Goal: Task Accomplishment & Management: Complete application form

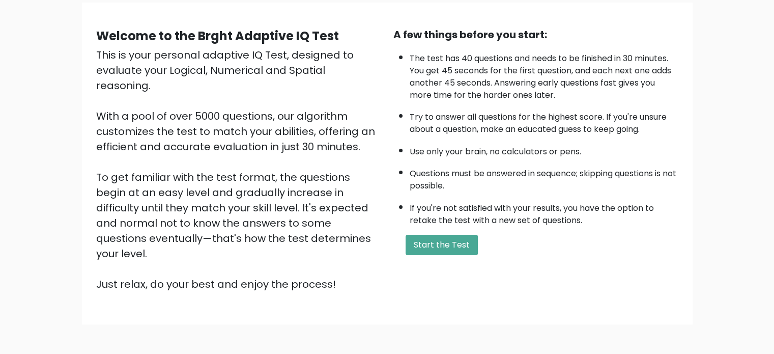
scroll to position [61, 0]
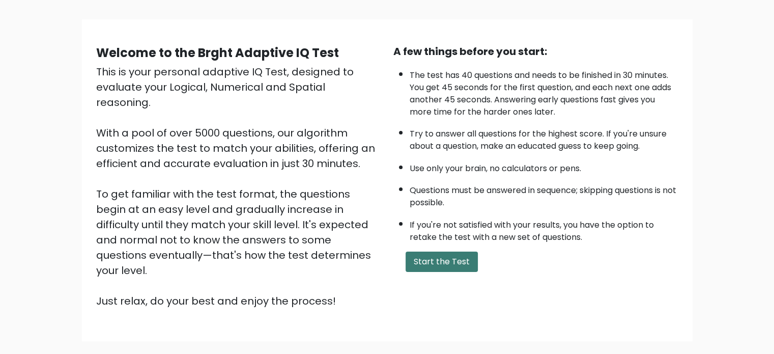
click at [436, 257] on button "Start the Test" at bounding box center [441, 261] width 72 height 20
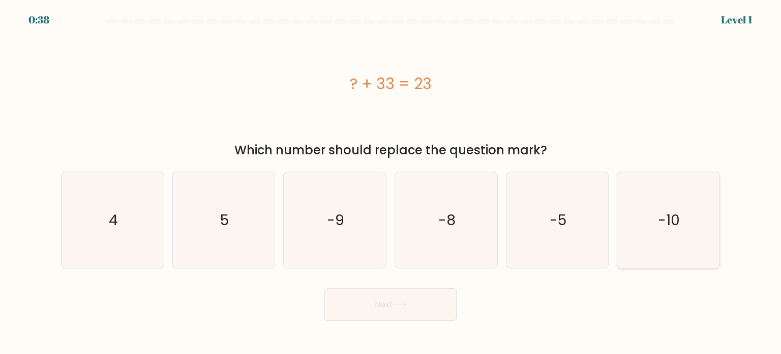
click at [683, 229] on icon "-10" at bounding box center [669, 220] width 96 height 96
click at [391, 182] on input "f. -10" at bounding box center [391, 179] width 1 height 5
radio input "true"
click at [396, 317] on button "Next" at bounding box center [391, 304] width 132 height 33
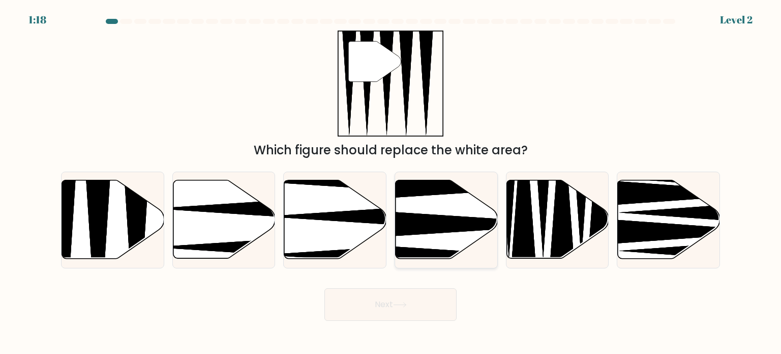
click at [416, 229] on icon at bounding box center [477, 224] width 203 height 26
click at [391, 182] on input "d." at bounding box center [391, 179] width 1 height 5
radio input "true"
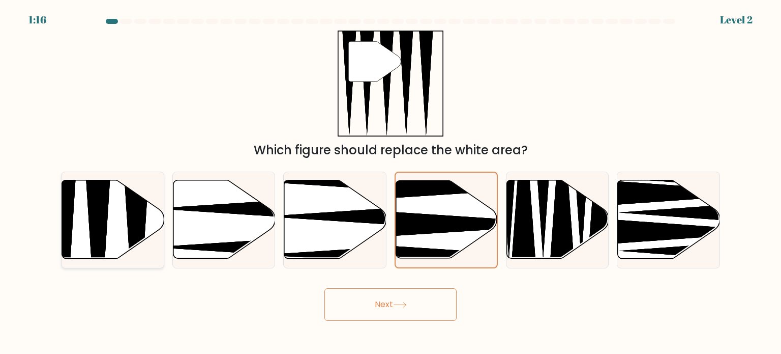
click at [136, 227] on icon at bounding box center [136, 261] width 26 height 203
click at [391, 182] on input "a." at bounding box center [391, 179] width 1 height 5
radio input "true"
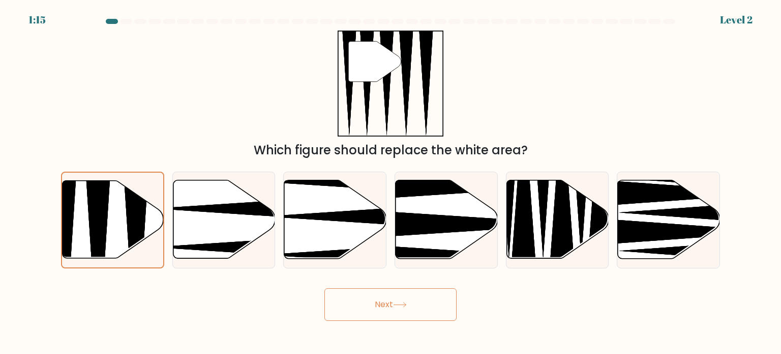
click at [378, 303] on button "Next" at bounding box center [391, 304] width 132 height 33
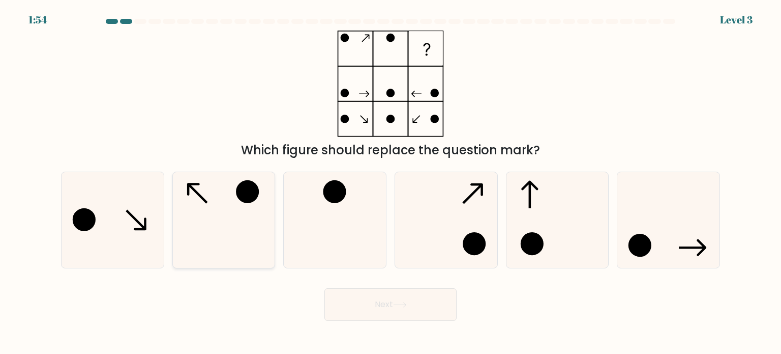
click at [178, 217] on icon at bounding box center [224, 220] width 96 height 96
click at [391, 182] on input "b." at bounding box center [391, 179] width 1 height 5
radio input "true"
click at [413, 302] on button "Next" at bounding box center [391, 304] width 132 height 33
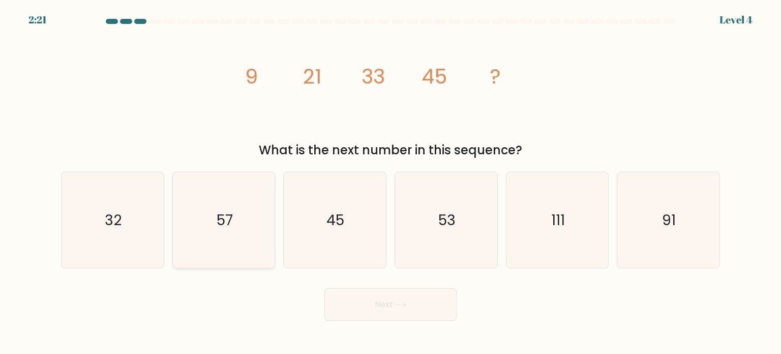
click at [248, 203] on icon "57" at bounding box center [224, 220] width 96 height 96
click at [391, 182] on input "b. 57" at bounding box center [391, 179] width 1 height 5
radio input "true"
click at [370, 304] on button "Next" at bounding box center [391, 304] width 132 height 33
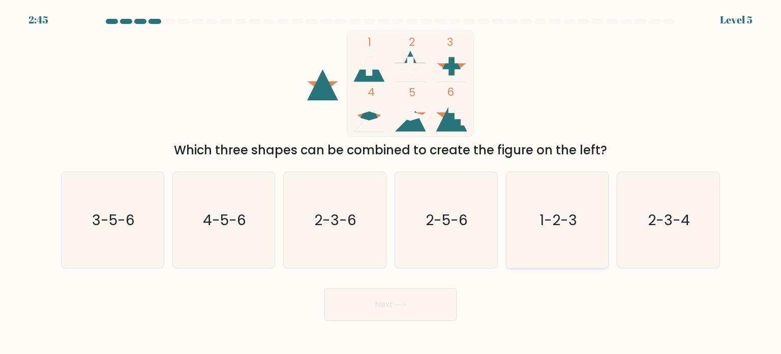
click at [540, 240] on icon "1-2-3" at bounding box center [558, 220] width 96 height 96
click at [391, 182] on input "e. 1-2-3" at bounding box center [391, 179] width 1 height 5
radio input "true"
click at [379, 302] on button "Next" at bounding box center [391, 304] width 132 height 33
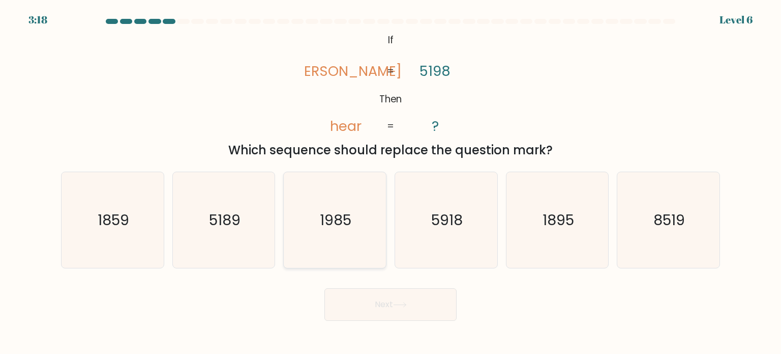
click at [340, 236] on icon "1985" at bounding box center [335, 220] width 96 height 96
click at [391, 182] on input "c. 1985" at bounding box center [391, 179] width 1 height 5
radio input "true"
click at [364, 299] on button "Next" at bounding box center [391, 304] width 132 height 33
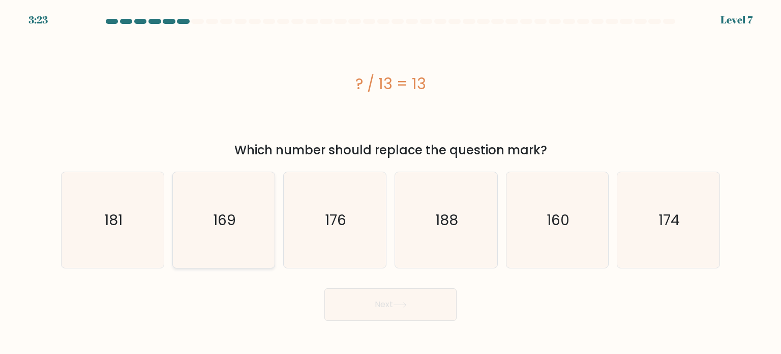
click at [226, 238] on icon "169" at bounding box center [224, 220] width 96 height 96
click at [391, 182] on input "b. 169" at bounding box center [391, 179] width 1 height 5
radio input "true"
click at [363, 308] on button "Next" at bounding box center [391, 304] width 132 height 33
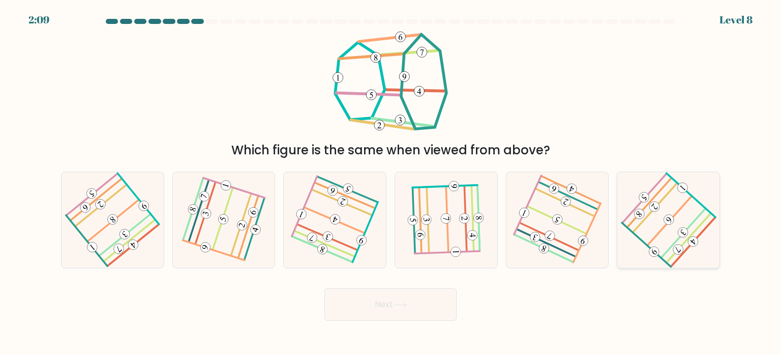
click at [662, 225] on icon at bounding box center [668, 219] width 77 height 77
click at [391, 182] on input "f." at bounding box center [391, 179] width 1 height 5
radio input "true"
click at [370, 308] on button "Next" at bounding box center [391, 304] width 132 height 33
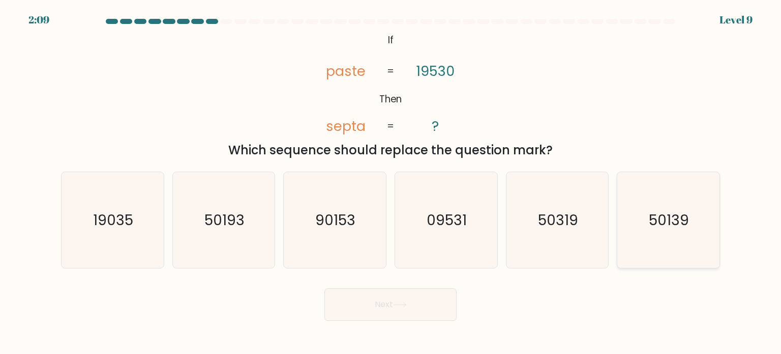
click at [672, 229] on icon "50139" at bounding box center [669, 220] width 96 height 96
click at [391, 182] on input "f. 50139" at bounding box center [391, 179] width 1 height 5
radio input "true"
click at [435, 302] on button "Next" at bounding box center [391, 304] width 132 height 33
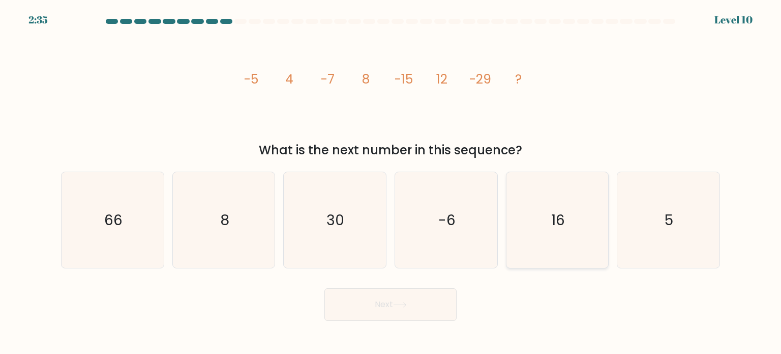
click at [542, 242] on icon "16" at bounding box center [558, 220] width 96 height 96
click at [391, 182] on input "e. 16" at bounding box center [391, 179] width 1 height 5
radio input "true"
click at [409, 312] on button "Next" at bounding box center [391, 304] width 132 height 33
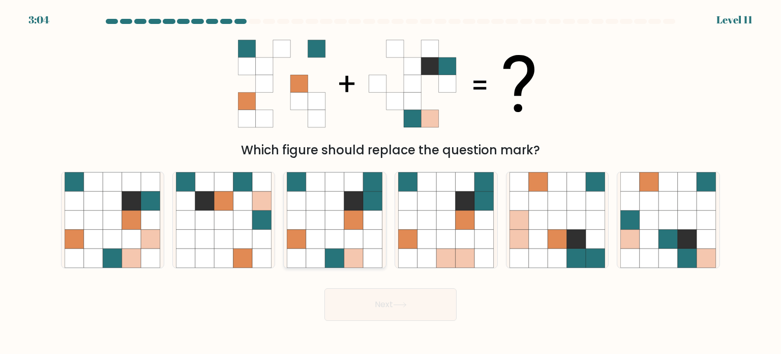
click at [362, 249] on icon at bounding box center [353, 257] width 19 height 19
click at [391, 182] on input "c." at bounding box center [391, 179] width 1 height 5
radio input "true"
click at [388, 284] on div "Next" at bounding box center [391, 300] width 672 height 40
click at [388, 297] on button "Next" at bounding box center [391, 304] width 132 height 33
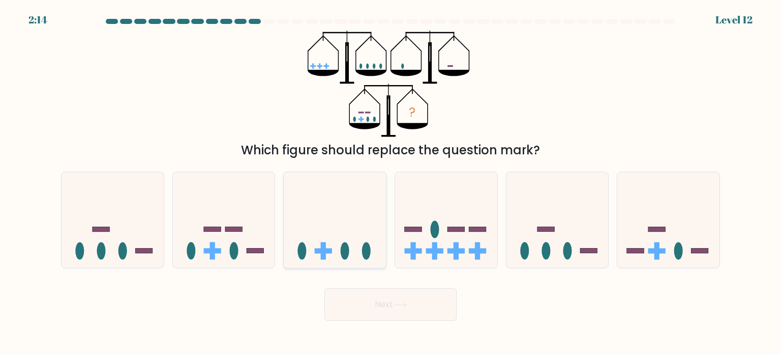
click at [358, 230] on icon at bounding box center [335, 220] width 102 height 84
click at [391, 182] on input "c." at bounding box center [391, 179] width 1 height 5
radio input "true"
click at [418, 306] on button "Next" at bounding box center [391, 304] width 132 height 33
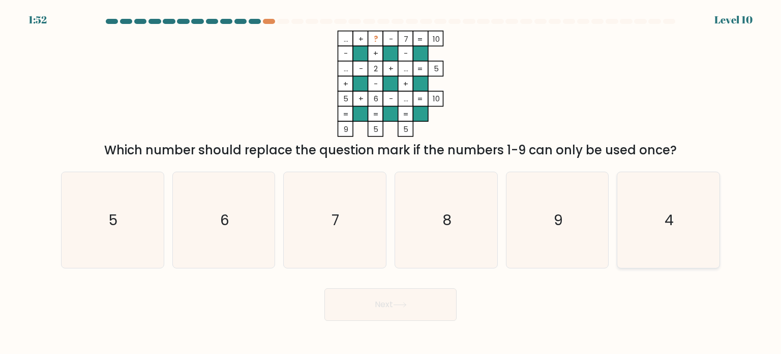
click at [682, 207] on icon "4" at bounding box center [669, 220] width 96 height 96
click at [391, 182] on input "f. 4" at bounding box center [391, 179] width 1 height 5
radio input "true"
click at [416, 309] on button "Next" at bounding box center [391, 304] width 132 height 33
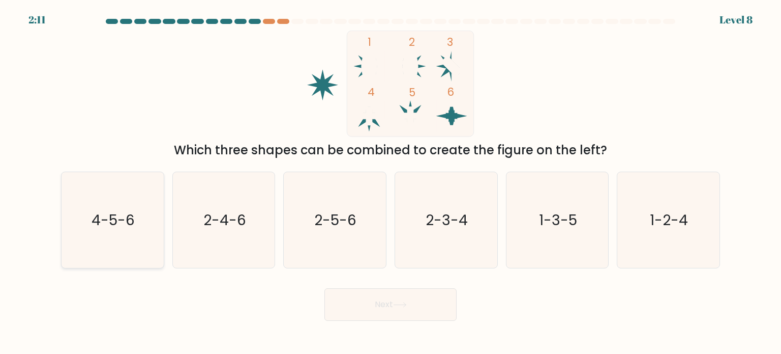
click at [116, 219] on text "4-5-6" at bounding box center [113, 219] width 43 height 20
click at [391, 182] on input "a. 4-5-6" at bounding box center [391, 179] width 1 height 5
radio input "true"
click at [385, 301] on button "Next" at bounding box center [391, 304] width 132 height 33
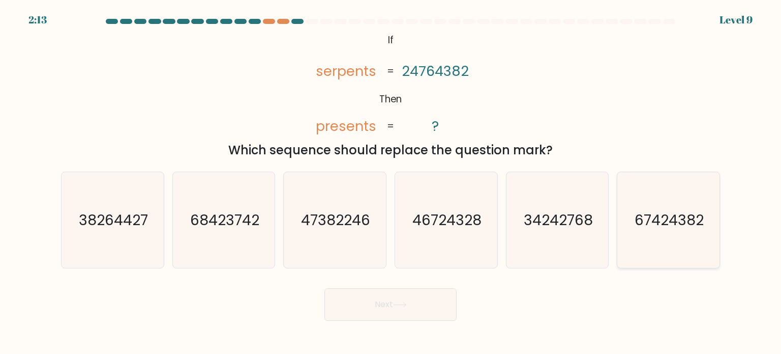
click at [651, 200] on icon "67424382" at bounding box center [669, 220] width 96 height 96
click at [391, 182] on input "f. 67424382" at bounding box center [391, 179] width 1 height 5
radio input "true"
click at [425, 306] on button "Next" at bounding box center [391, 304] width 132 height 33
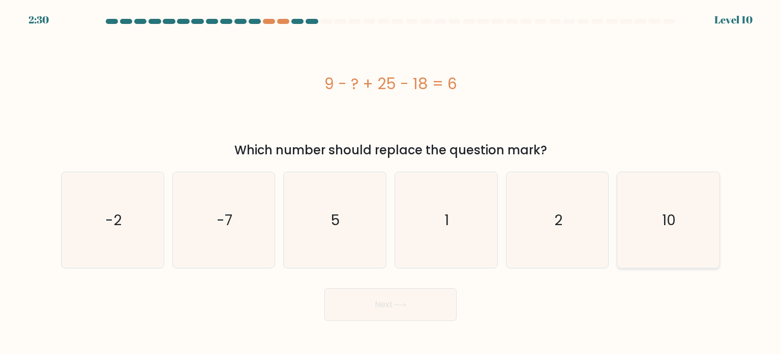
click at [655, 208] on icon "10" at bounding box center [669, 220] width 96 height 96
click at [391, 182] on input "f. 10" at bounding box center [391, 179] width 1 height 5
radio input "true"
click at [426, 293] on button "Next" at bounding box center [391, 304] width 132 height 33
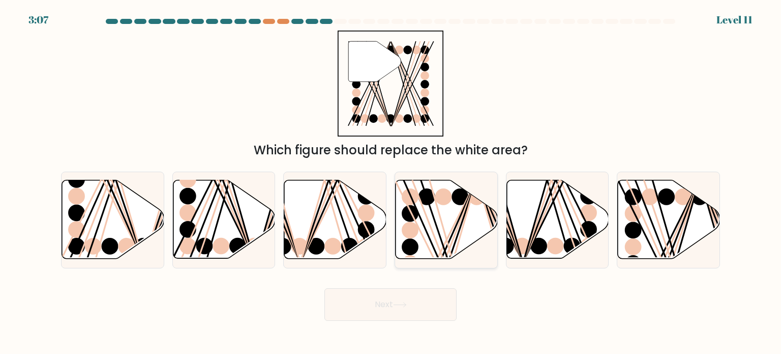
click at [443, 243] on line at bounding box center [449, 262] width 56 height 165
click at [391, 182] on input "d." at bounding box center [391, 179] width 1 height 5
radio input "true"
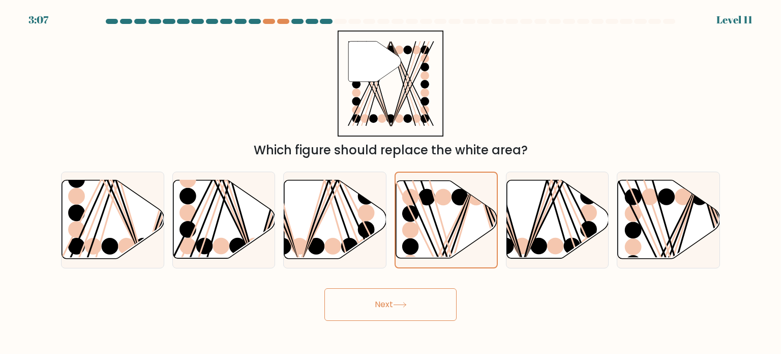
click at [423, 295] on button "Next" at bounding box center [391, 304] width 132 height 33
